Goal: Task Accomplishment & Management: Complete application form

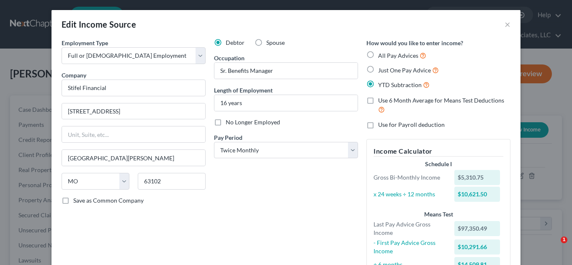
select select "0"
select select "26"
select select "1"
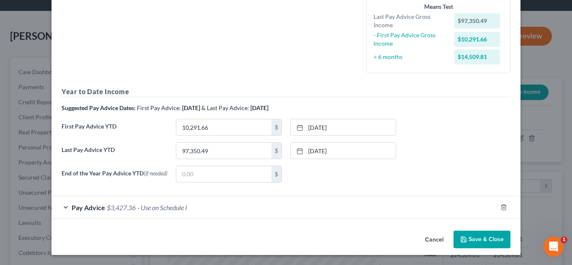
click at [470, 241] on button "Save & Close" at bounding box center [482, 240] width 57 height 18
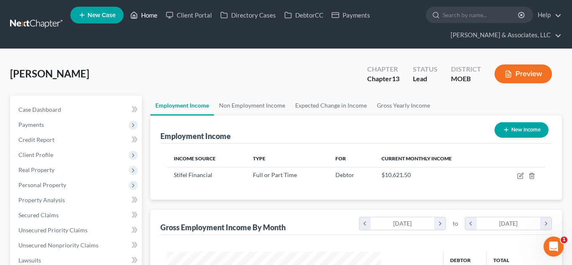
click at [146, 17] on link "Home" at bounding box center [144, 15] width 36 height 15
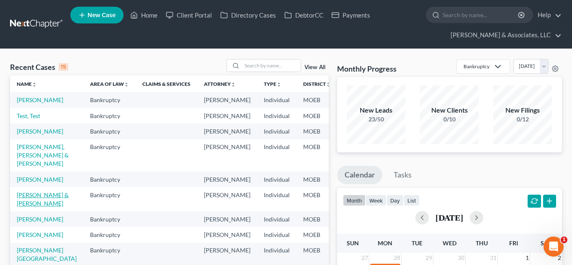
click at [27, 207] on link "[PERSON_NAME] & [PERSON_NAME]" at bounding box center [43, 198] width 52 height 15
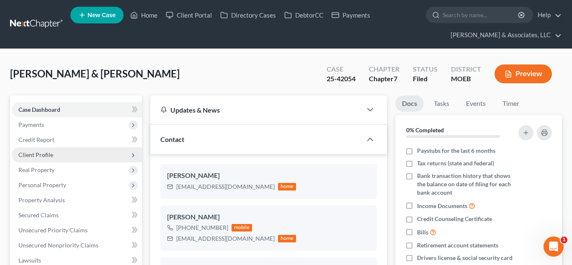
click at [39, 150] on span "Client Profile" at bounding box center [77, 154] width 130 height 15
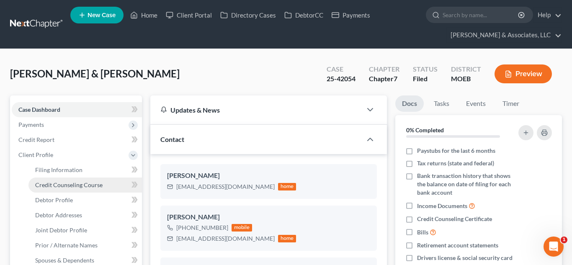
click at [62, 186] on span "Credit Counseling Course" at bounding box center [68, 184] width 67 height 7
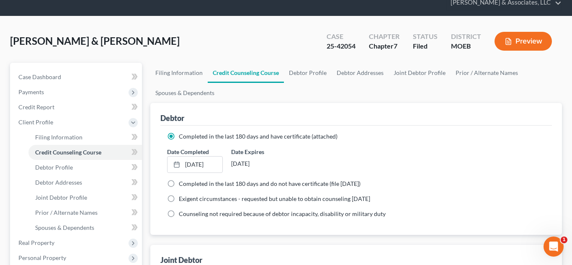
scroll to position [31, 0]
